Goal: Information Seeking & Learning: Learn about a topic

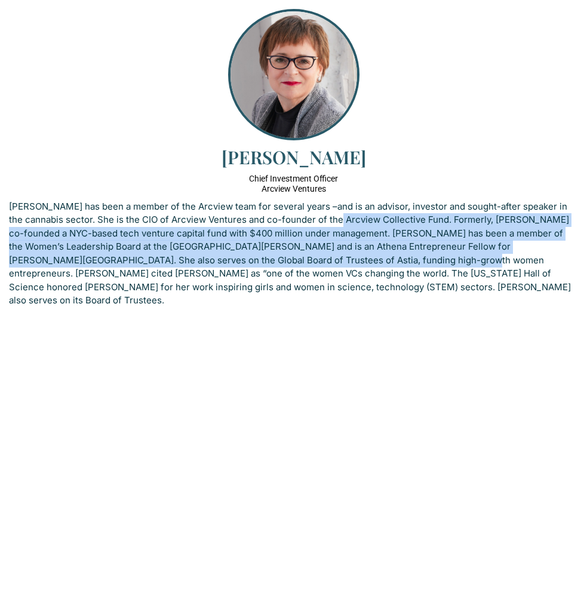
drag, startPoint x: 357, startPoint y: 220, endPoint x: 359, endPoint y: 262, distance: 42.5
click at [359, 262] on p "[PERSON_NAME] has been a member of the Arcview team for several years –and is a…" at bounding box center [293, 254] width 569 height 108
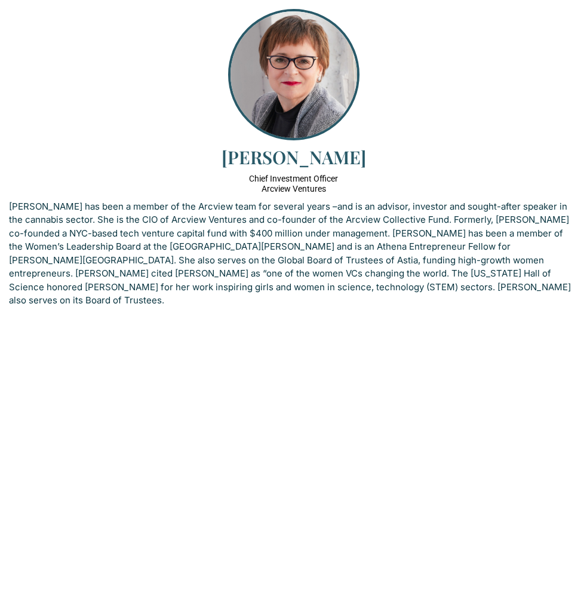
click at [366, 260] on p "[PERSON_NAME] has been a member of the Arcview team for several years –and is a…" at bounding box center [293, 254] width 569 height 108
